Goal: Task Accomplishment & Management: Use online tool/utility

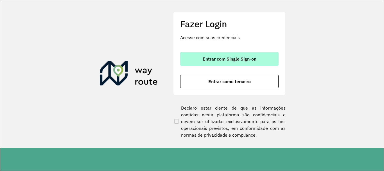
click at [203, 58] on span "Entrar com Single Sign-on" at bounding box center [230, 58] width 54 height 4
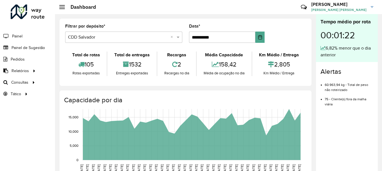
drag, startPoint x: 129, startPoint y: 65, endPoint x: 141, endPoint y: 63, distance: 11.9
click at [141, 63] on div "1532" at bounding box center [132, 64] width 46 height 12
click at [273, 44] on formly-group "**********" at bounding box center [186, 35] width 248 height 23
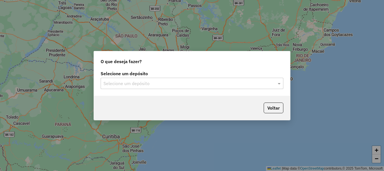
click at [149, 78] on div "Selecione um depósito" at bounding box center [192, 83] width 183 height 11
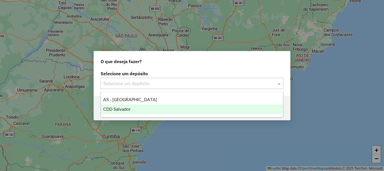
click at [128, 112] on div "CDD Salvador" at bounding box center [192, 109] width 182 height 10
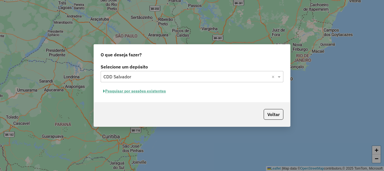
click at [127, 92] on button "Pesquisar por sessões existentes" at bounding box center [135, 91] width 68 height 9
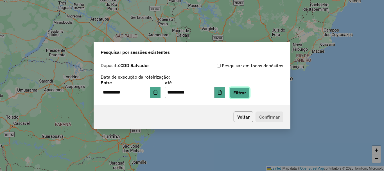
click at [240, 92] on button "Filtrar" at bounding box center [240, 92] width 20 height 11
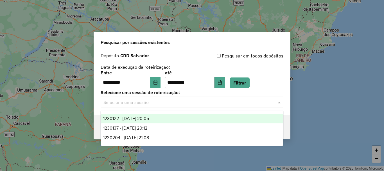
click at [164, 100] on input "text" at bounding box center [186, 102] width 166 height 7
click at [149, 119] on span "1230122 - 15/08/2025 20:05" at bounding box center [126, 118] width 46 height 5
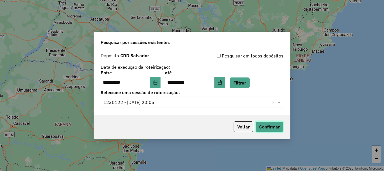
click at [267, 125] on button "Confirmar" at bounding box center [270, 126] width 28 height 11
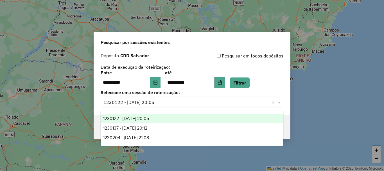
click at [197, 101] on input "text" at bounding box center [186, 102] width 166 height 7
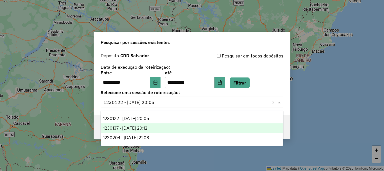
click at [162, 129] on div "1230137 - 15/08/2025 20:12" at bounding box center [192, 128] width 182 height 10
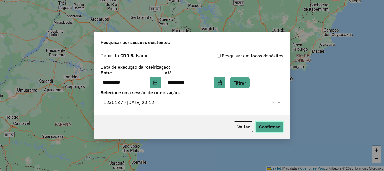
click at [259, 126] on button "Confirmar" at bounding box center [270, 126] width 28 height 11
click at [184, 104] on input "text" at bounding box center [186, 102] width 166 height 7
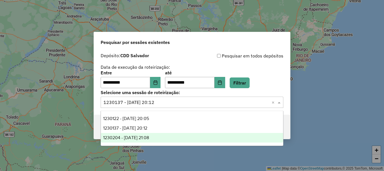
drag, startPoint x: 169, startPoint y: 135, endPoint x: 184, endPoint y: 136, distance: 14.4
click at [184, 136] on div "1230204 - 15/08/2025 21:08" at bounding box center [192, 138] width 182 height 10
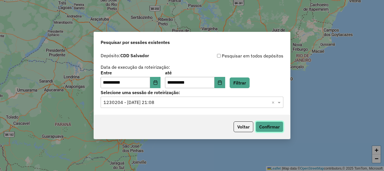
click at [273, 122] on button "Confirmar" at bounding box center [270, 126] width 28 height 11
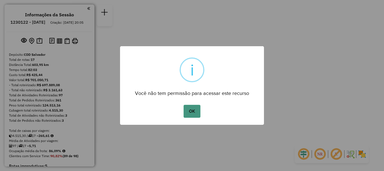
click at [193, 115] on button "OK" at bounding box center [192, 111] width 17 height 13
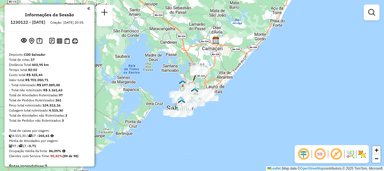
click at [379, 151] on link "+" at bounding box center [376, 150] width 8 height 8
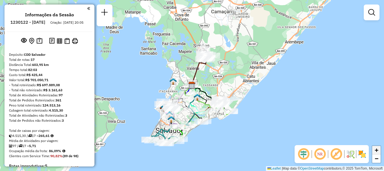
click at [379, 151] on link "+" at bounding box center [376, 150] width 8 height 8
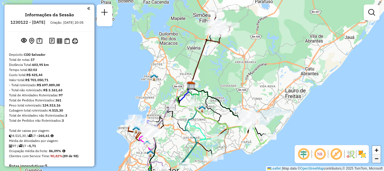
click at [379, 159] on link "−" at bounding box center [376, 158] width 8 height 8
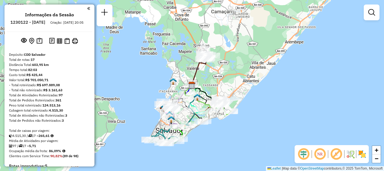
drag, startPoint x: 281, startPoint y: 93, endPoint x: 279, endPoint y: 104, distance: 11.2
click at [279, 104] on div "Janela de atendimento Grade de atendimento Capacidade Transportadoras Veículos …" at bounding box center [192, 85] width 384 height 171
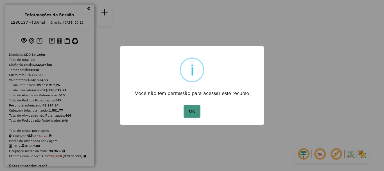
click at [187, 115] on button "OK" at bounding box center [192, 111] width 17 height 13
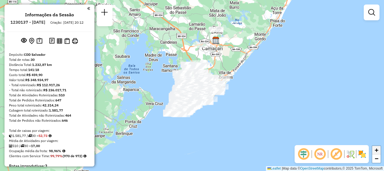
click at [375, 149] on span "+" at bounding box center [377, 149] width 4 height 7
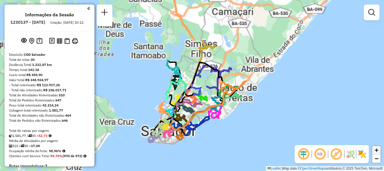
click at [375, 149] on span "+" at bounding box center [377, 149] width 4 height 7
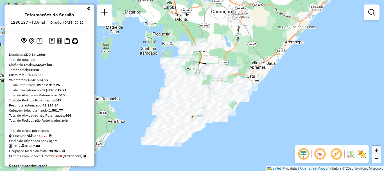
click at [375, 149] on span "+" at bounding box center [377, 149] width 4 height 7
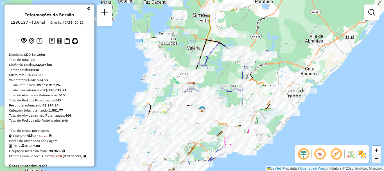
click at [379, 159] on link "−" at bounding box center [376, 158] width 8 height 8
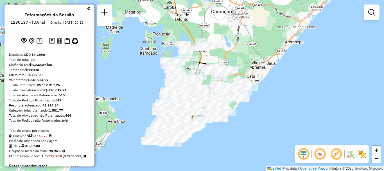
click at [332, 150] on em at bounding box center [335, 153] width 13 height 13
click at [320, 155] on em at bounding box center [319, 153] width 13 height 13
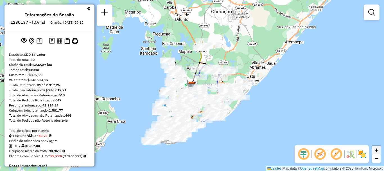
click at [378, 152] on span "+" at bounding box center [377, 149] width 4 height 7
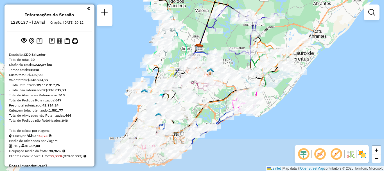
drag, startPoint x: 376, startPoint y: 99, endPoint x: 384, endPoint y: 58, distance: 41.3
click at [384, 58] on div "Janela de atendimento Grade de atendimento Capacidade Transportadoras Veículos …" at bounding box center [192, 85] width 384 height 171
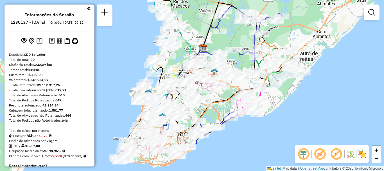
drag, startPoint x: 292, startPoint y: 17, endPoint x: 296, endPoint y: 21, distance: 5.2
click at [296, 21] on div "Janela de atendimento Grade de atendimento Capacidade Transportadoras Veículos …" at bounding box center [192, 85] width 384 height 171
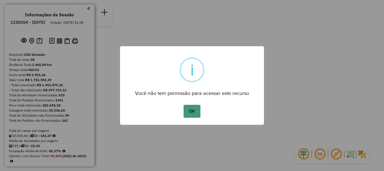
click at [189, 113] on button "OK" at bounding box center [192, 111] width 17 height 13
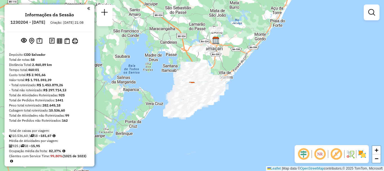
click at [318, 155] on em at bounding box center [319, 153] width 13 height 13
click at [376, 150] on span "+" at bounding box center [377, 149] width 4 height 7
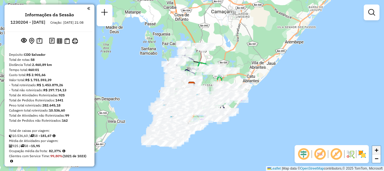
click at [376, 150] on span "+" at bounding box center [377, 149] width 4 height 7
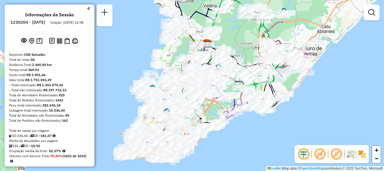
drag, startPoint x: 365, startPoint y: 112, endPoint x: 381, endPoint y: 70, distance: 44.5
click at [381, 70] on div "Janela de atendimento Grade de atendimento Capacidade Transportadoras Veículos …" at bounding box center [192, 85] width 384 height 171
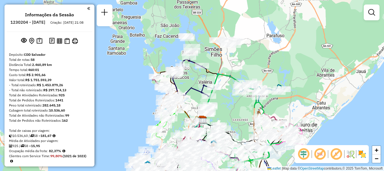
drag, startPoint x: 297, startPoint y: 13, endPoint x: 293, endPoint y: 87, distance: 74.0
click at [293, 87] on div "Janela de atendimento Grade de atendimento Capacidade Transportadoras Veículos …" at bounding box center [192, 85] width 384 height 171
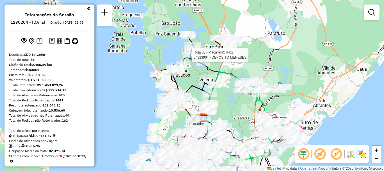
select select "**********"
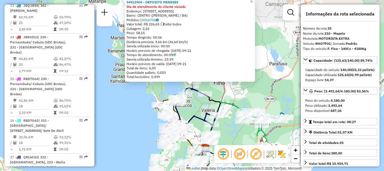
scroll to position [1387, 0]
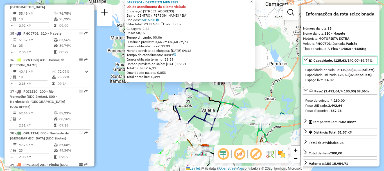
click at [304, 58] on icon at bounding box center [306, 59] width 4 height 2
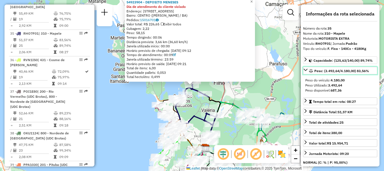
click at [305, 70] on icon at bounding box center [306, 70] width 4 height 2
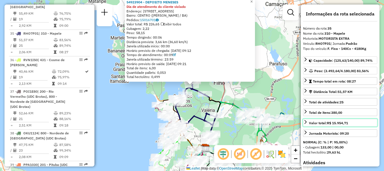
click at [307, 124] on icon at bounding box center [305, 121] width 4 height 4
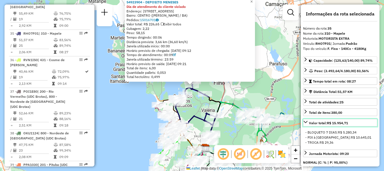
click at [308, 125] on link "Valor total: R$ 15.954,71" at bounding box center [340, 123] width 74 height 8
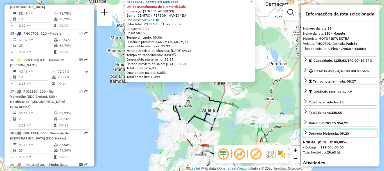
click at [305, 131] on icon at bounding box center [305, 132] width 2 height 4
click at [305, 131] on icon at bounding box center [305, 132] width 4 height 4
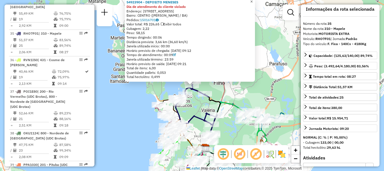
click at [253, 1] on span "×" at bounding box center [251, 1] width 3 height 5
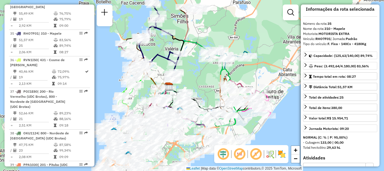
drag, startPoint x: 277, startPoint y: 86, endPoint x: 239, endPoint y: 24, distance: 71.9
click at [239, 24] on div "Janela de atendimento Grade de atendimento Capacidade Transportadoras Veículos …" at bounding box center [192, 85] width 384 height 171
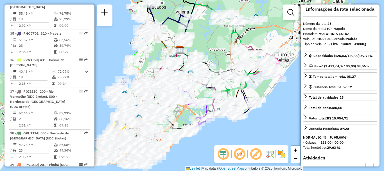
drag, startPoint x: 195, startPoint y: 83, endPoint x: 207, endPoint y: 46, distance: 38.7
click at [207, 46] on div "Janela de atendimento Grade de atendimento Capacidade Transportadoras Veículos …" at bounding box center [192, 85] width 384 height 171
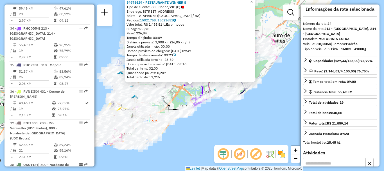
scroll to position [7, 0]
